Goal: Navigation & Orientation: Find specific page/section

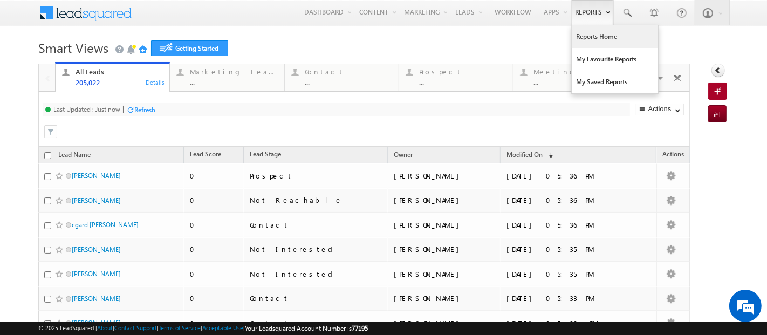
click at [585, 44] on link "Reports Home" at bounding box center [615, 36] width 86 height 23
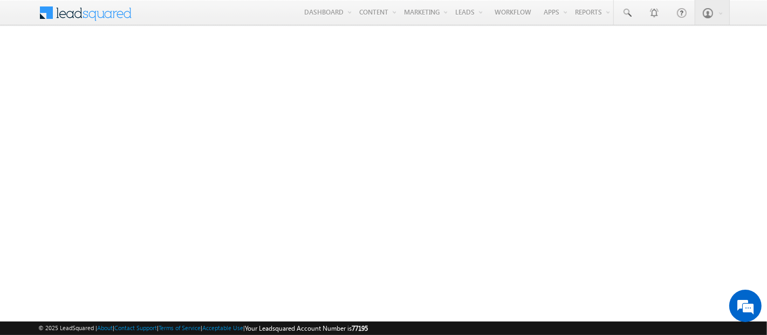
click at [42, 13] on span at bounding box center [45, 10] width 15 height 17
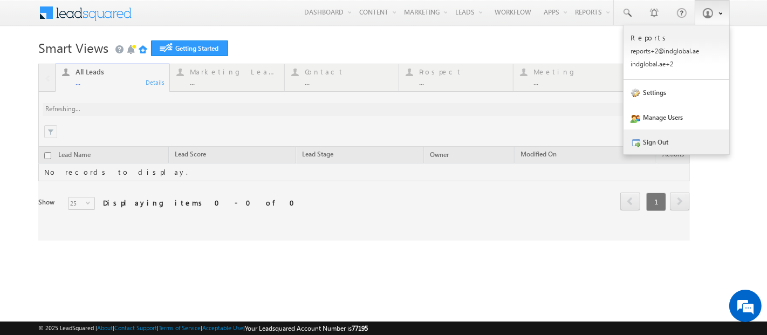
click at [650, 144] on link "Sign Out" at bounding box center [677, 141] width 106 height 25
